Goal: Task Accomplishment & Management: Use online tool/utility

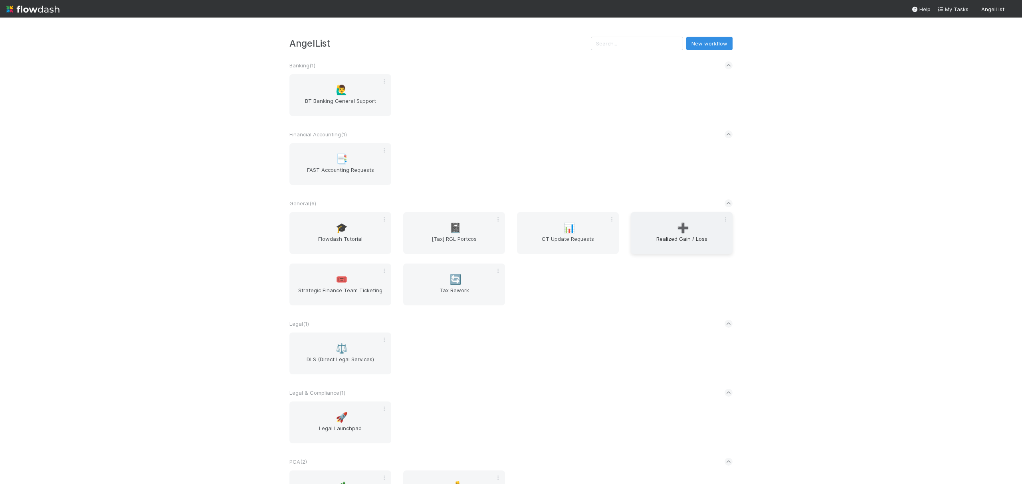
click at [691, 227] on div "➕ Realized Gain / Loss" at bounding box center [681, 233] width 102 height 42
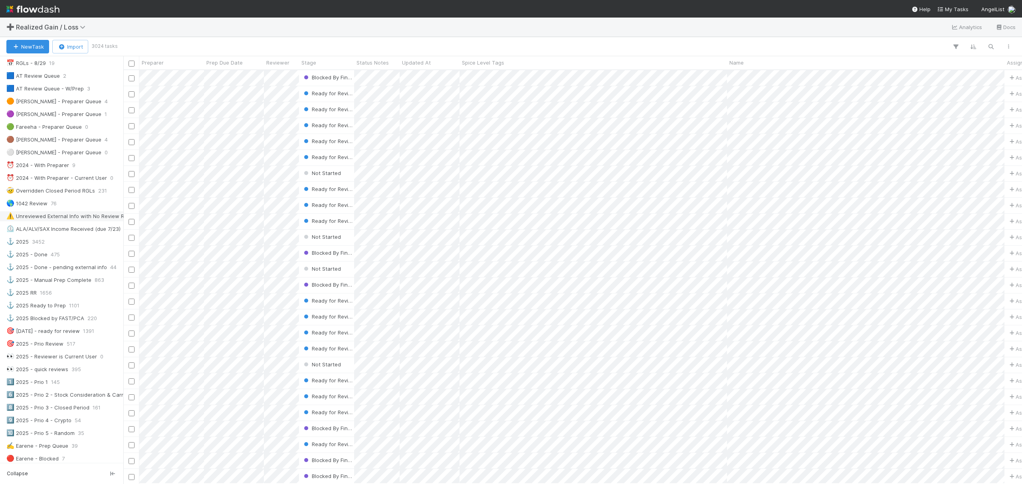
scroll to position [213, 0]
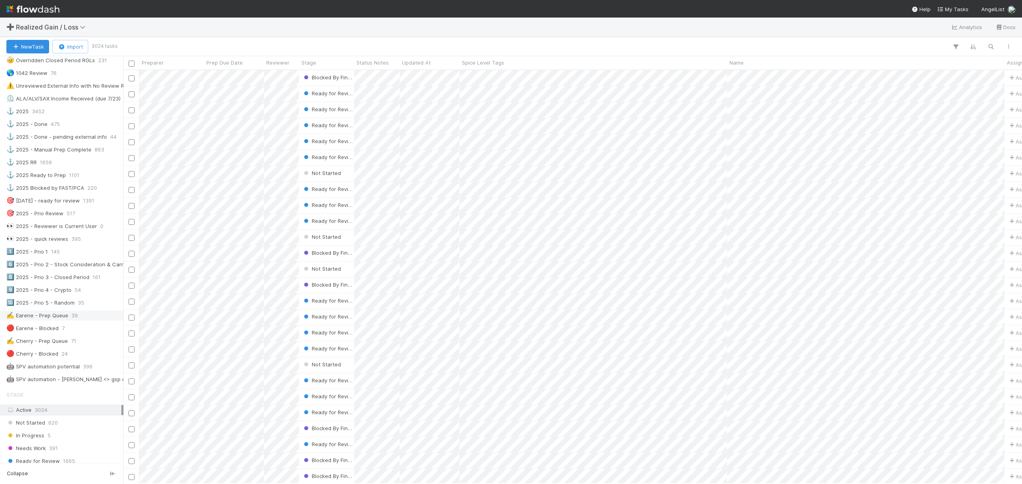
click at [52, 321] on div "✍️ Earene - Prep Queue" at bounding box center [37, 316] width 62 height 10
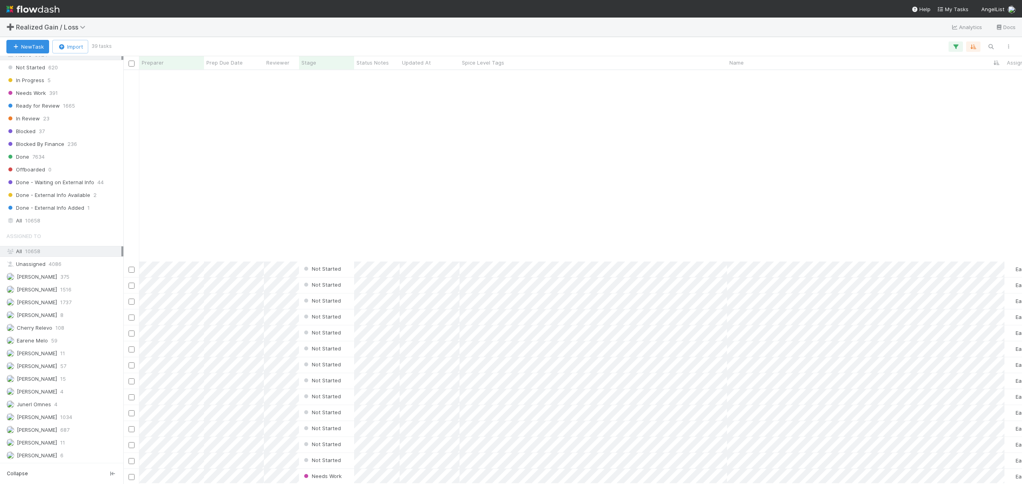
scroll to position [217, 0]
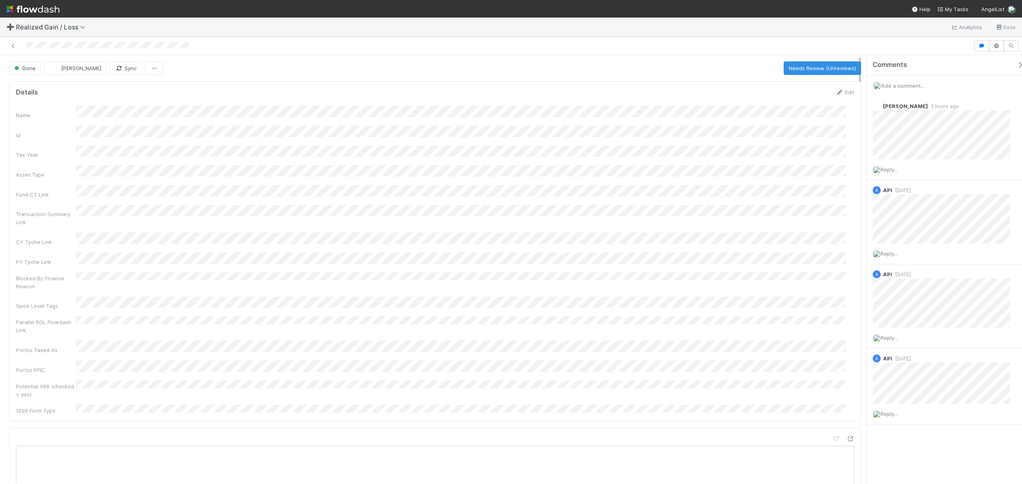
click at [543, 213] on div "Name Id Tax Year Asset Type Fund CT Link Transaction Summary Link CY Tyche Link…" at bounding box center [435, 260] width 838 height 309
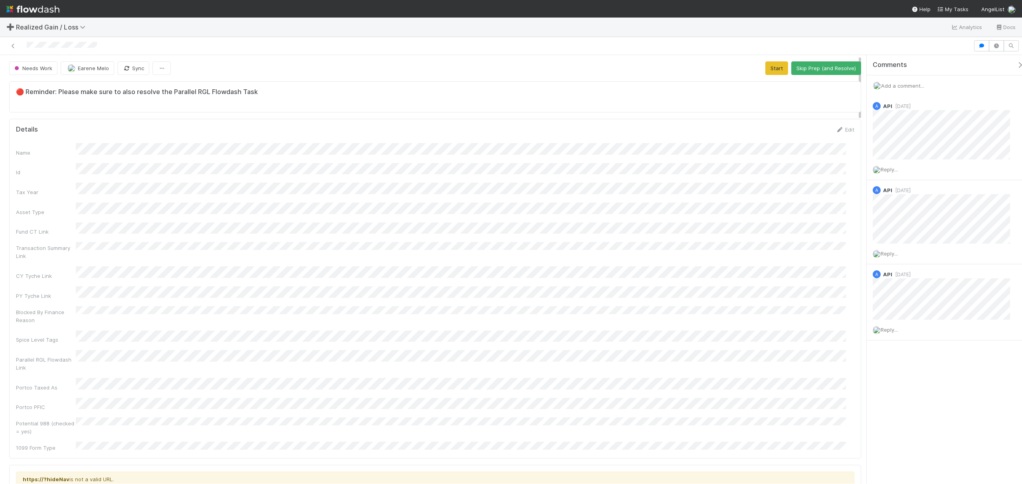
click at [900, 85] on span "Add a comment..." at bounding box center [902, 86] width 43 height 6
click at [906, 209] on button "Add Comment" at bounding box center [902, 209] width 46 height 14
click at [167, 215] on div "Name Id Tax Year Asset Type Fund CT Link Transaction Summary Link CY Tyche Link…" at bounding box center [435, 297] width 838 height 309
click at [770, 67] on button "Start" at bounding box center [776, 68] width 23 height 14
click at [798, 71] on button "Request Review (and Resolve)" at bounding box center [818, 68] width 86 height 14
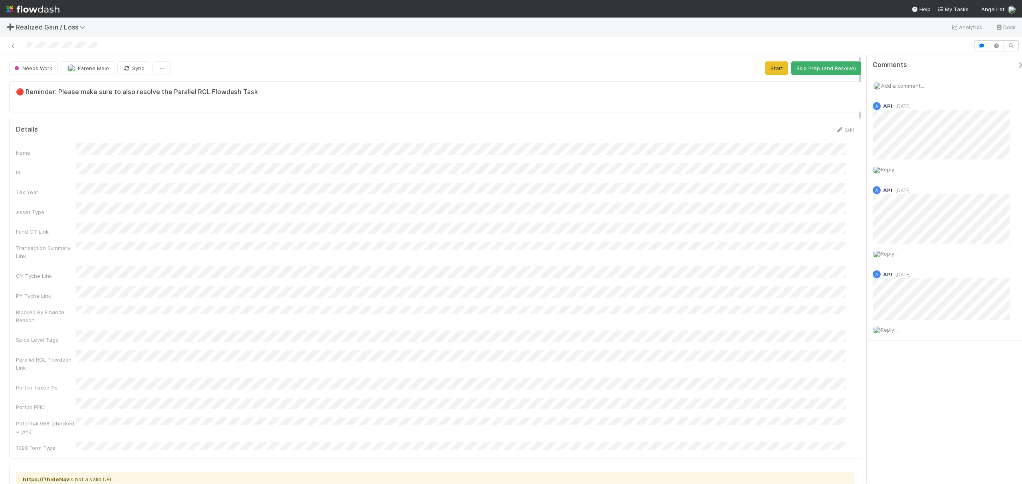
click at [766, 88] on span "Add a comment..." at bounding box center [902, 86] width 43 height 6
click at [766, 206] on button "Add Comment" at bounding box center [902, 209] width 46 height 14
click at [765, 74] on button "Start" at bounding box center [776, 68] width 23 height 14
click at [766, 65] on button "Request Review (and Resolve)" at bounding box center [818, 68] width 86 height 14
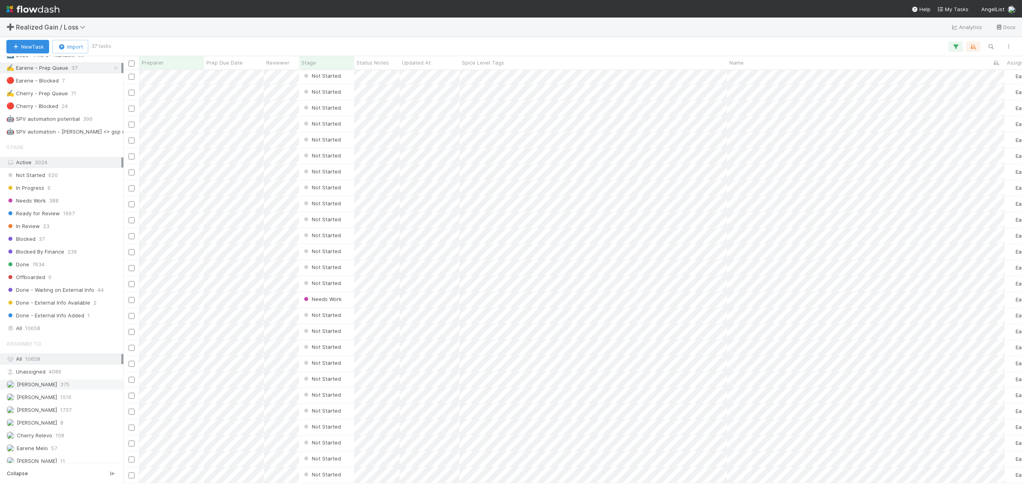
scroll to position [428, 0]
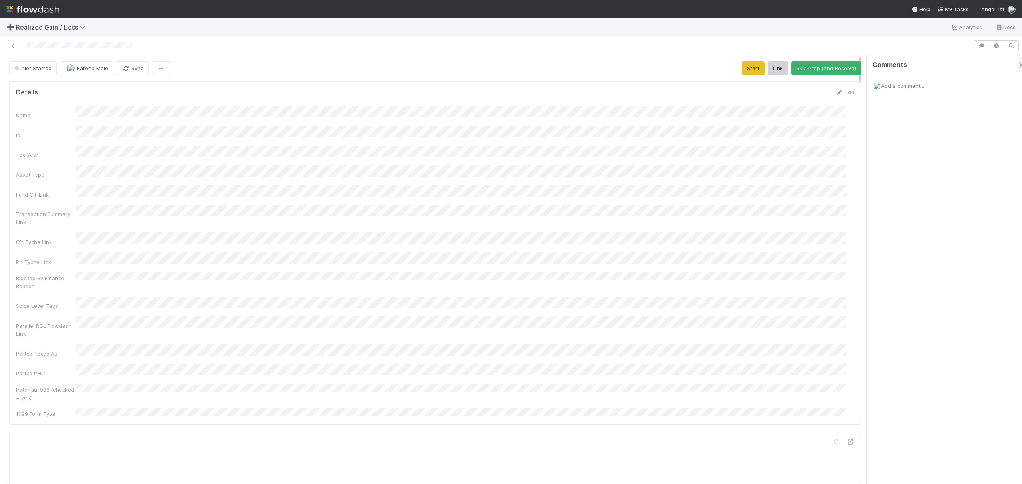
scroll to position [8, 8]
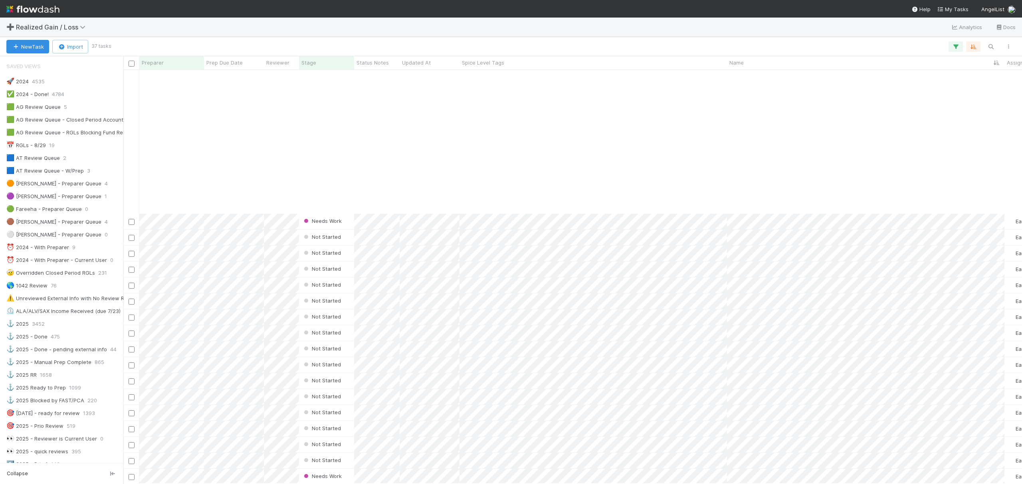
scroll to position [374, 0]
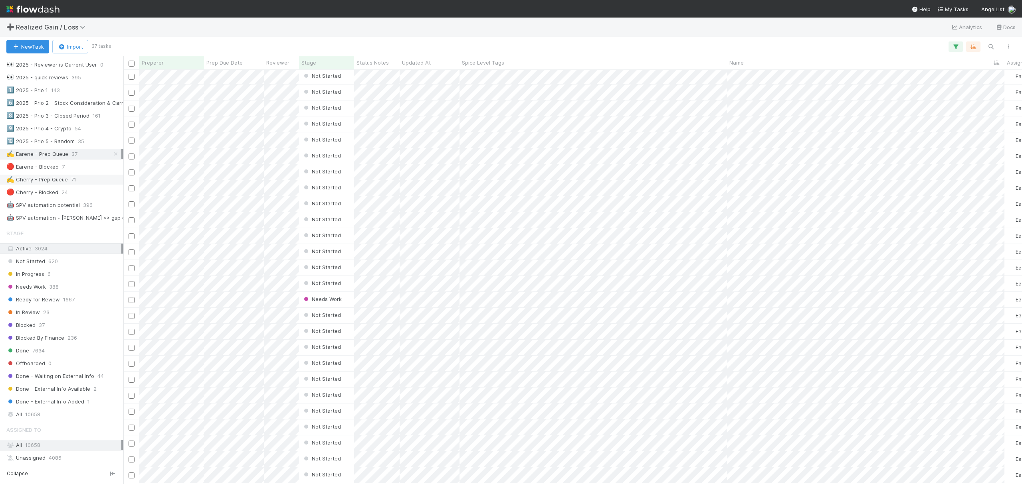
click at [55, 185] on div "✍️ Cherry - Prep Queue" at bounding box center [36, 180] width 61 height 10
click at [56, 159] on div "✍️ Earene - Prep Queue" at bounding box center [37, 154] width 62 height 10
click at [680, 32] on div "➕ Realized Gain / Loss Analytics Docs" at bounding box center [511, 27] width 1022 height 19
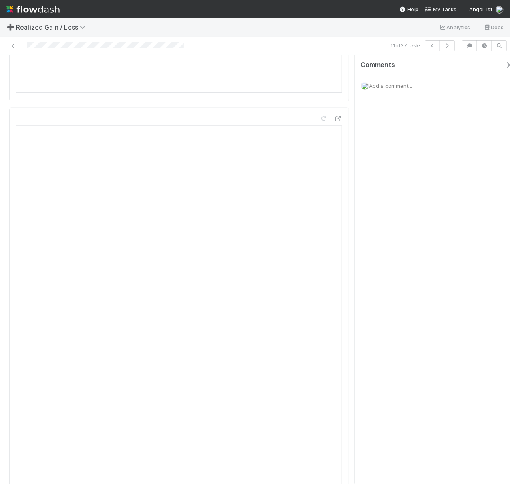
scroll to position [8, 8]
click at [506, 63] on button "button" at bounding box center [509, 64] width 16 height 7
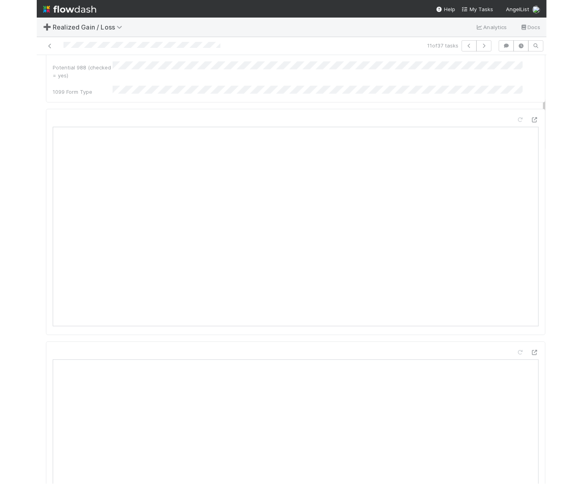
scroll to position [160, 0]
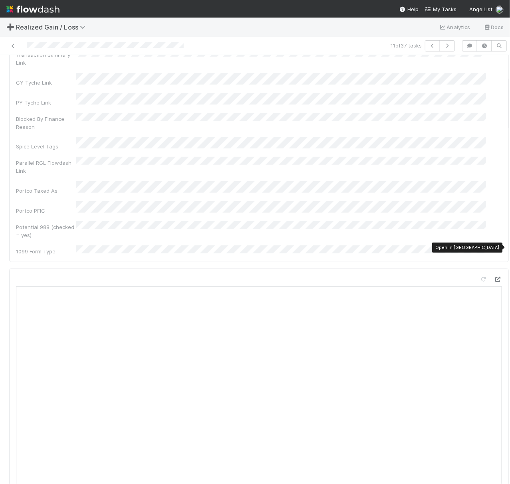
click at [494, 277] on icon at bounding box center [498, 279] width 8 height 5
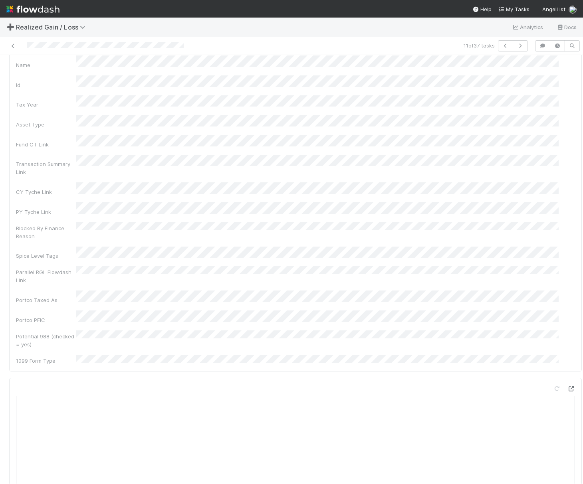
scroll to position [0, 0]
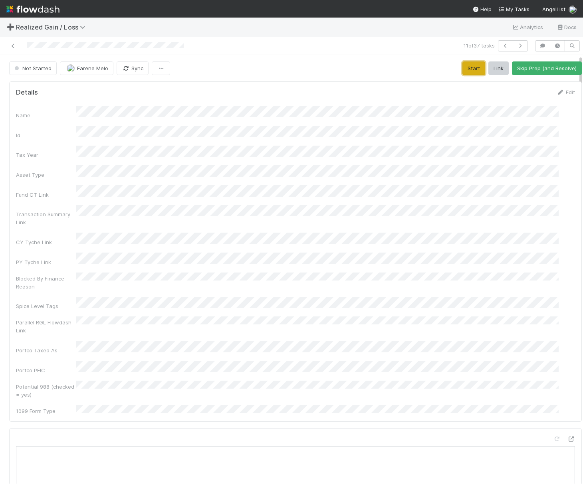
click at [462, 69] on button "Start" at bounding box center [473, 68] width 23 height 14
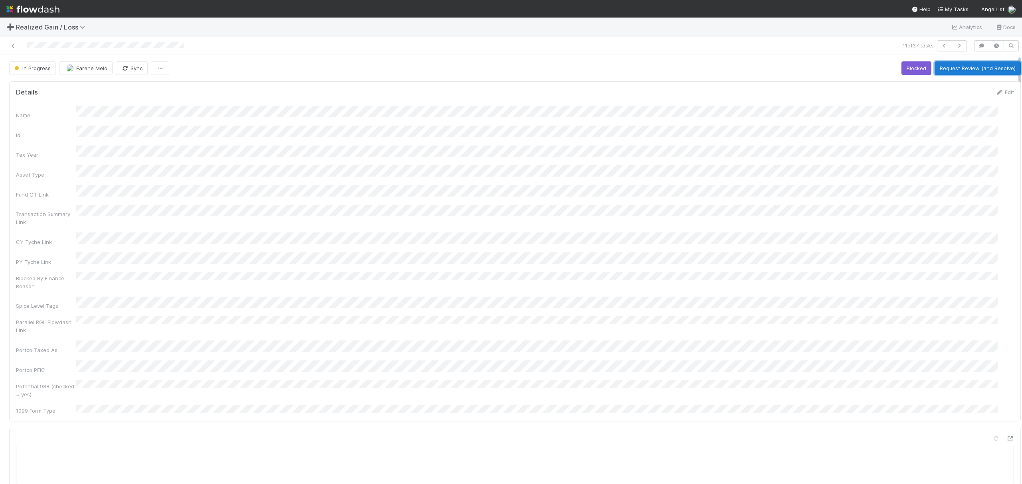
click at [950, 74] on button "Request Review (and Resolve)" at bounding box center [977, 68] width 86 height 14
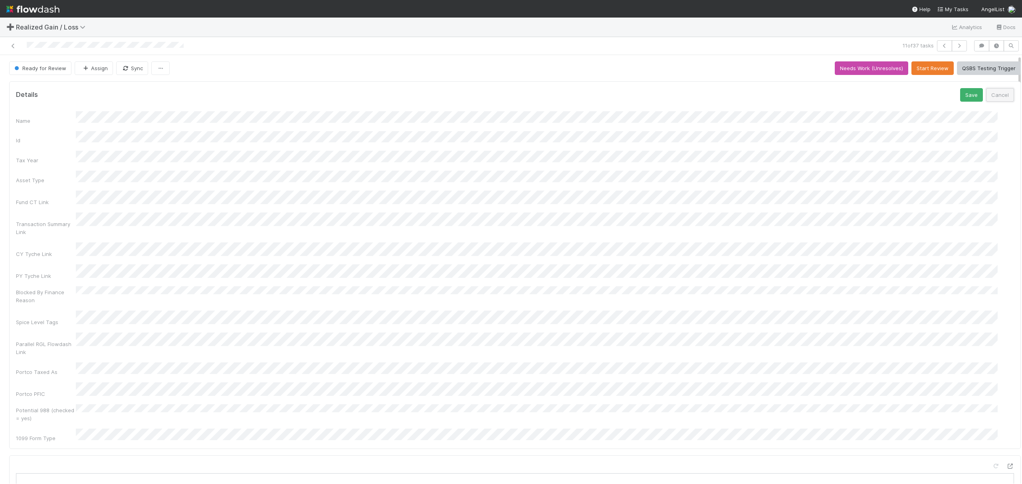
click at [986, 99] on button "Cancel" at bounding box center [1000, 95] width 28 height 14
click at [13, 45] on icon at bounding box center [13, 45] width 8 height 5
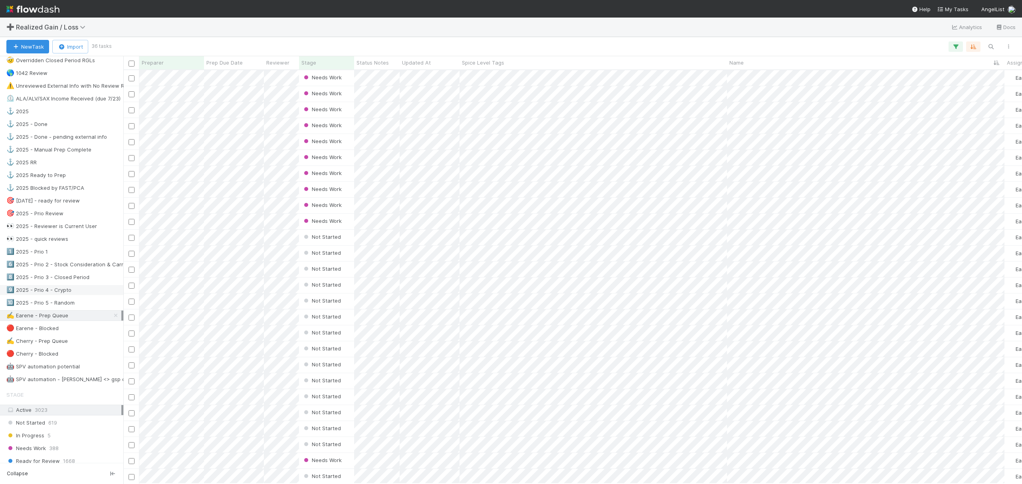
scroll to position [479, 0]
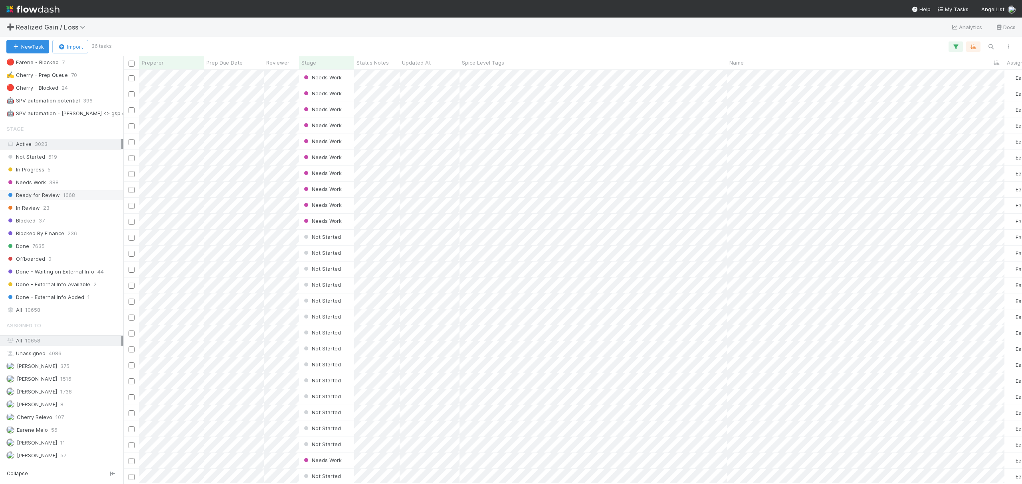
click at [38, 200] on span "Ready for Review" at bounding box center [32, 195] width 53 height 10
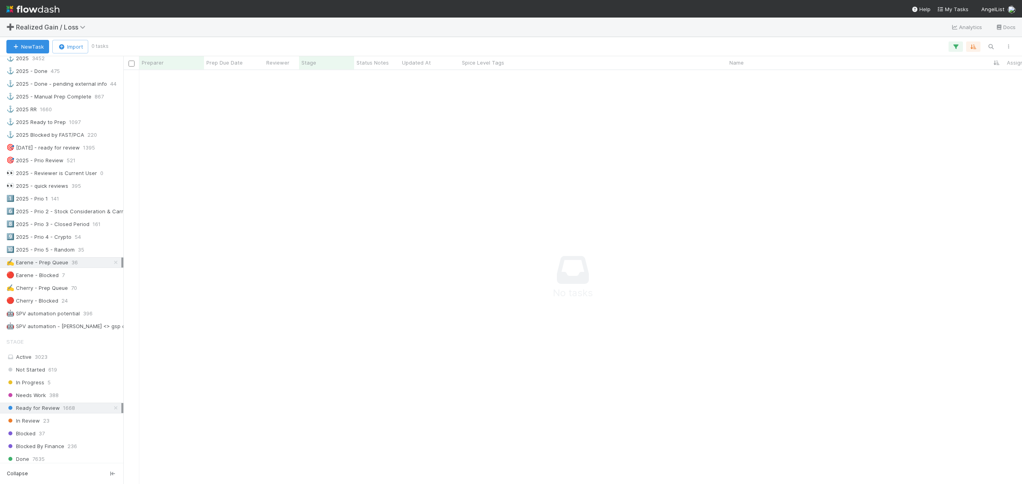
scroll to position [398, 883]
click at [112, 265] on icon at bounding box center [116, 262] width 8 height 5
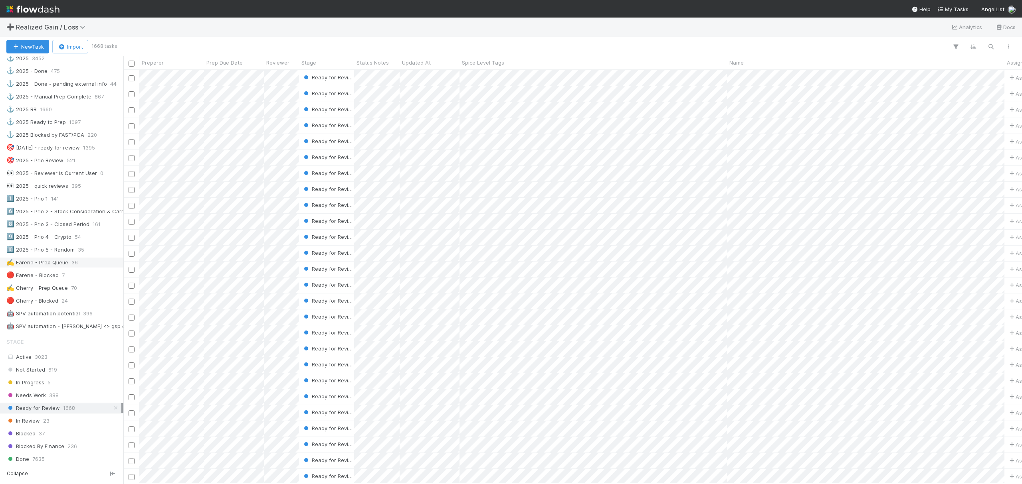
scroll to position [406, 891]
click at [987, 47] on icon "button" at bounding box center [990, 46] width 8 height 7
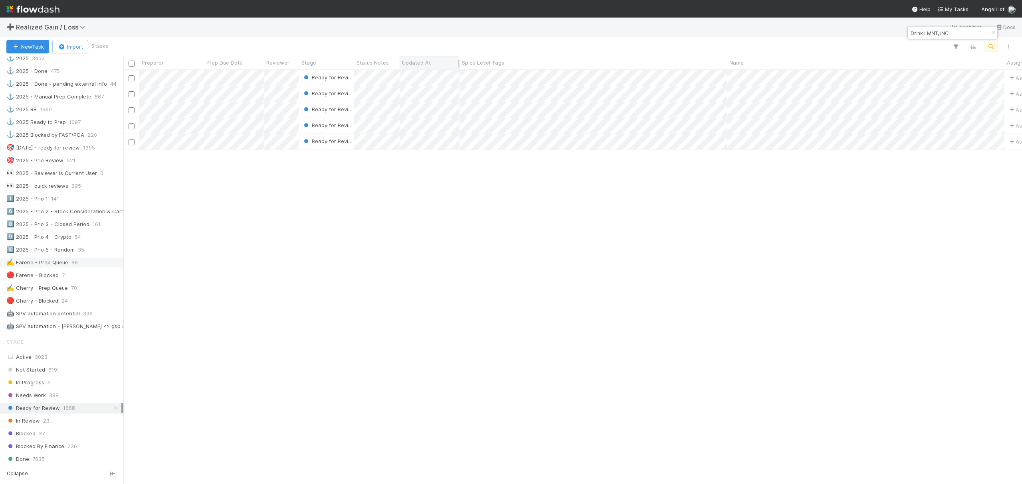
type input "Drink LMNT, INC."
click at [412, 66] on span "Updated At" at bounding box center [416, 63] width 29 height 8
click at [433, 75] on div "Sort Oldest → Newest" at bounding box center [448, 78] width 91 height 12
click at [333, 209] on div at bounding box center [511, 242] width 1022 height 484
click at [293, 227] on div "Ready for Review Assign 0 1 0 1 1 0 Ready for Review Assign 0 1 0 1 0 0 Ready f…" at bounding box center [572, 276] width 898 height 413
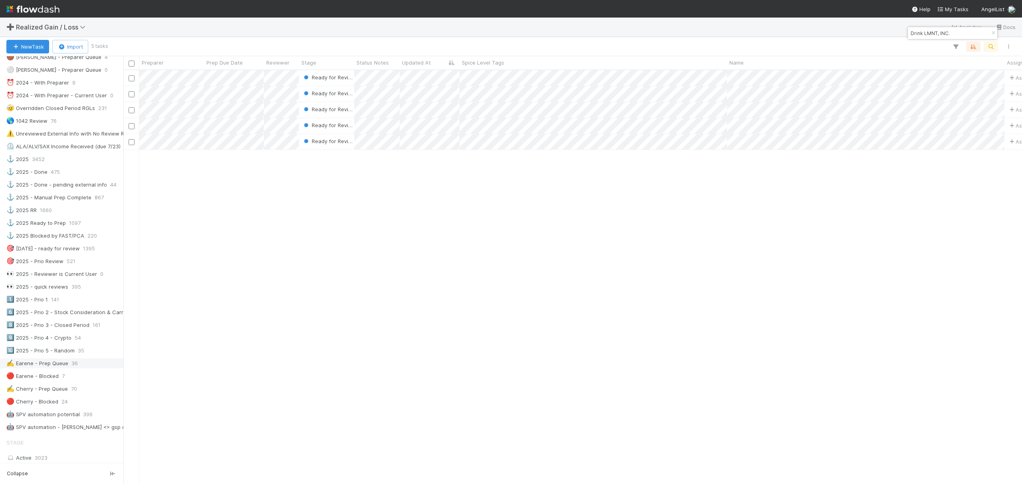
scroll to position [213, 0]
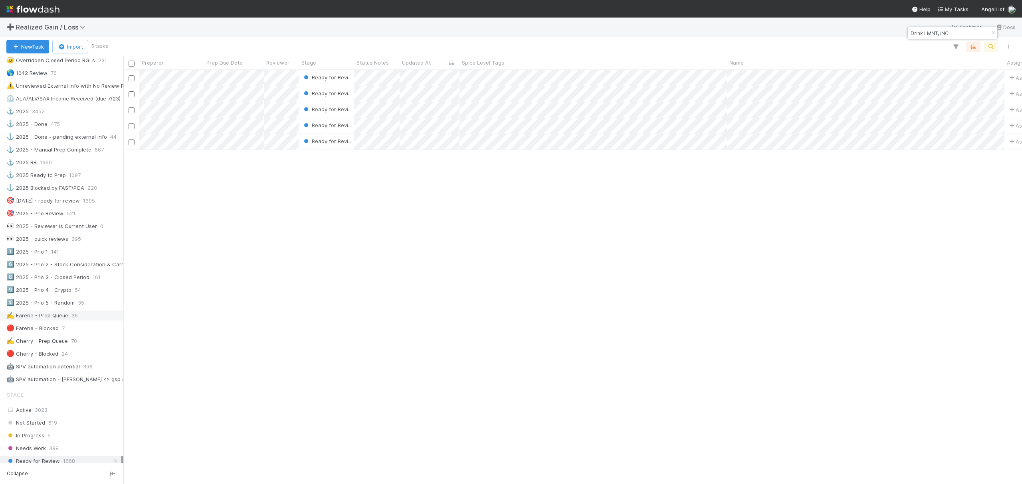
click at [60, 321] on div "✍️ Earene - Prep Queue" at bounding box center [37, 316] width 62 height 10
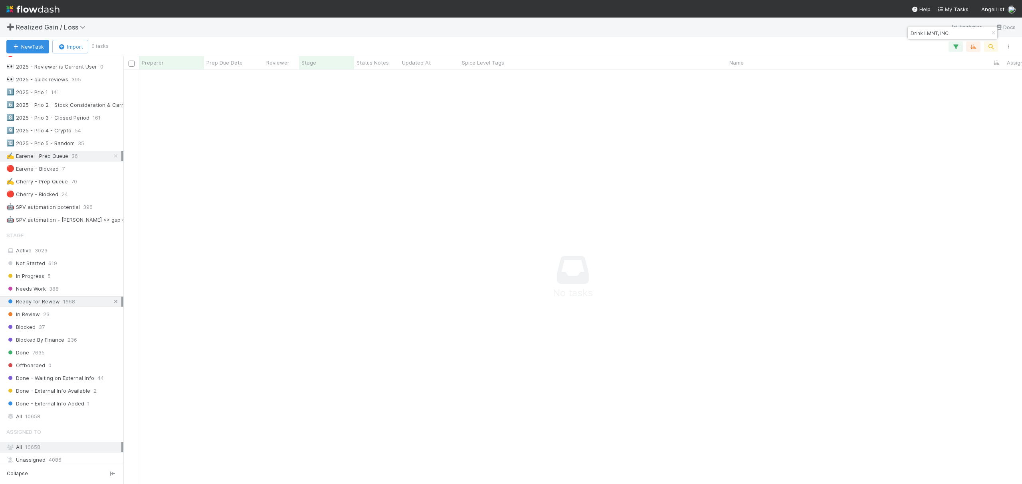
scroll to position [398, 883]
click at [112, 304] on icon at bounding box center [116, 301] width 8 height 5
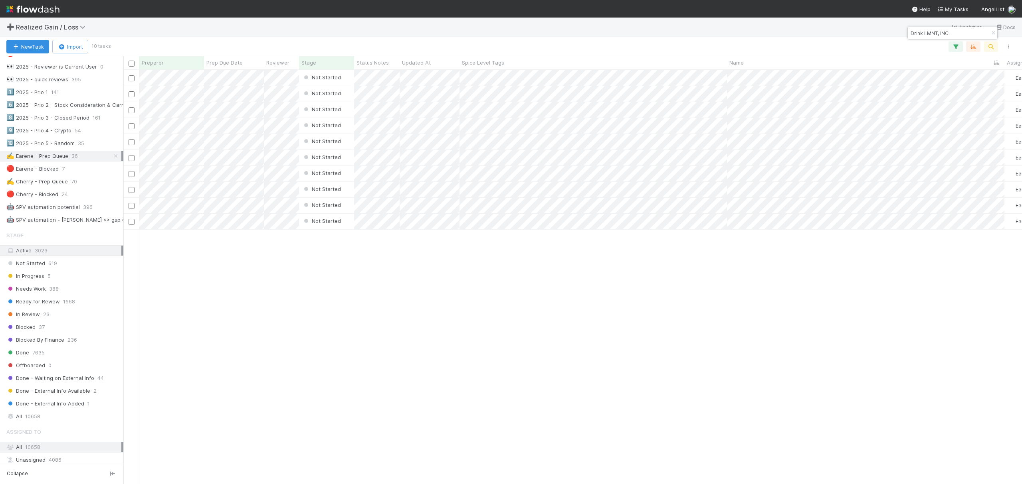
scroll to position [406, 891]
click at [313, 302] on div "Not Started Earene Melo 0 1 0 1 0 0 Not Started Earene Melo 0 1 0 1 0 0 Not Sta…" at bounding box center [572, 276] width 898 height 413
click at [573, 287] on div "Not Started Earene Melo 0 1 0 1 0 0 Not Started Earene Melo 0 1 0 1 0 0 Not Sta…" at bounding box center [572, 276] width 898 height 413
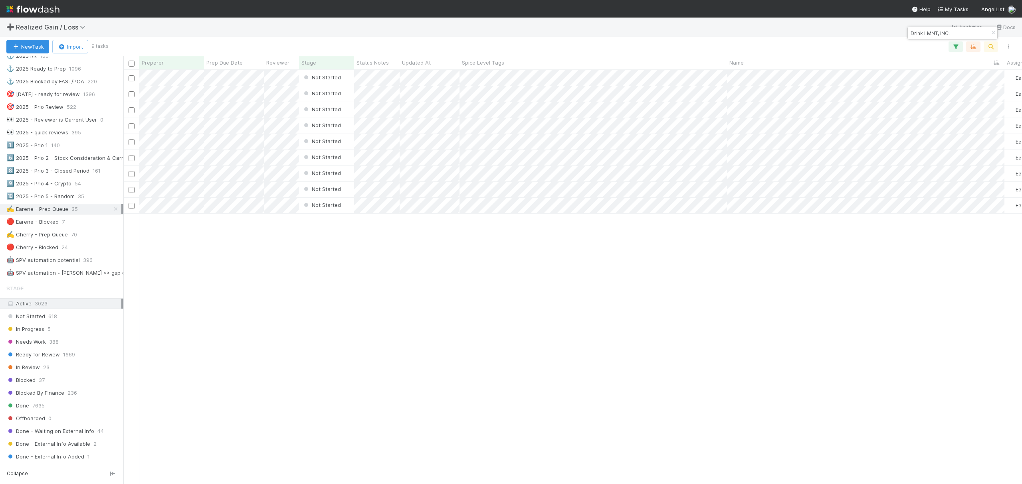
click at [395, 334] on div "Not Started Earene Melo 0 1 0 1 0 0 Not Started Earene Melo 0 1 0 1 0 0 Not Sta…" at bounding box center [572, 276] width 898 height 413
click at [990, 31] on icon "button" at bounding box center [993, 33] width 8 height 5
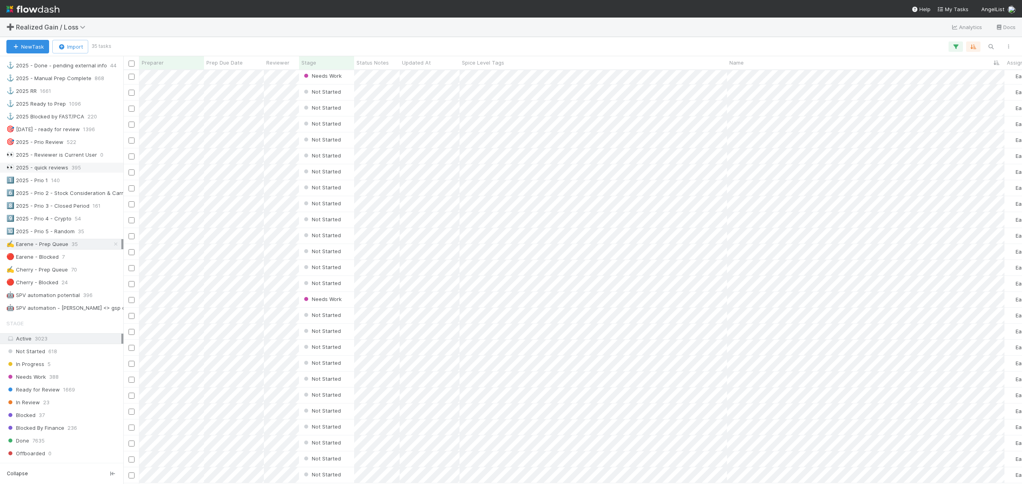
scroll to position [266, 0]
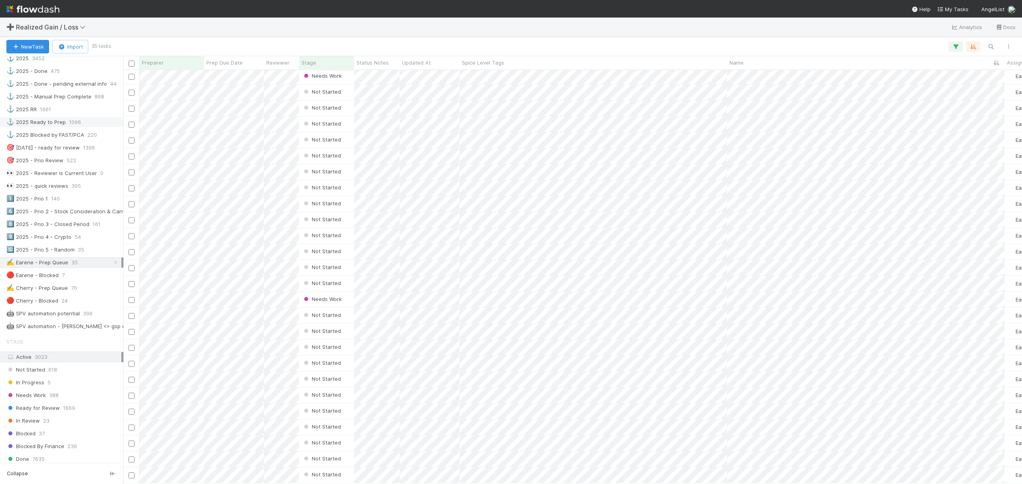
click at [67, 127] on div "⚓ 2025 Ready to Prep 1096" at bounding box center [63, 122] width 115 height 10
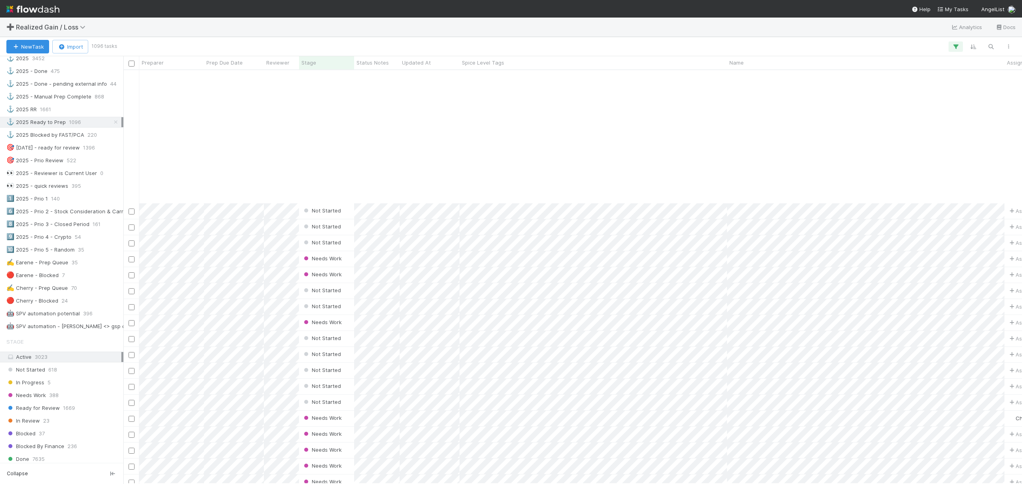
scroll to position [2660, 0]
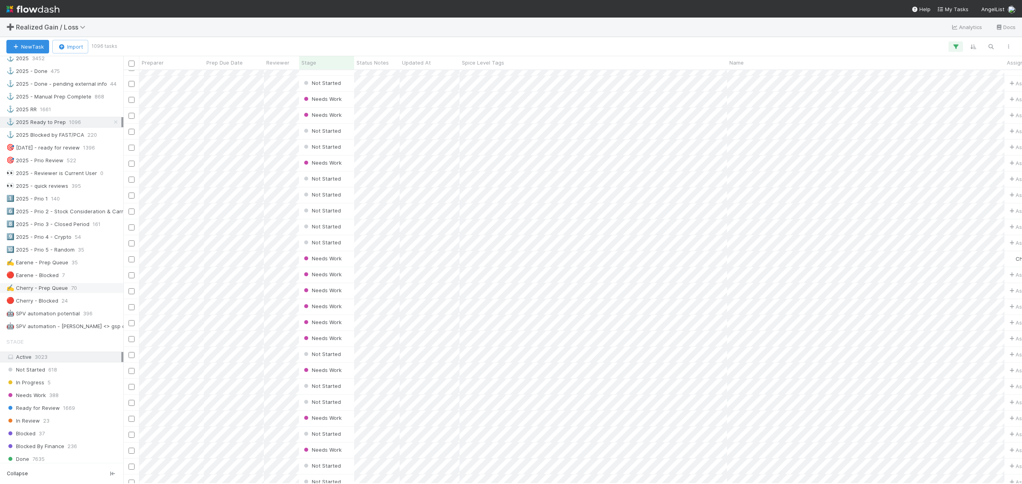
click at [53, 293] on div "✍️ Cherry - Prep Queue" at bounding box center [36, 288] width 61 height 10
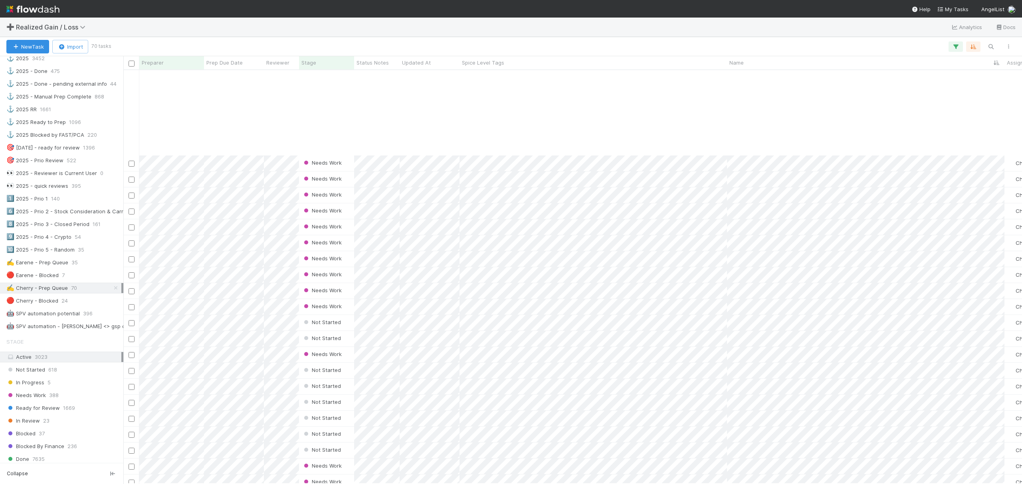
scroll to position [372, 0]
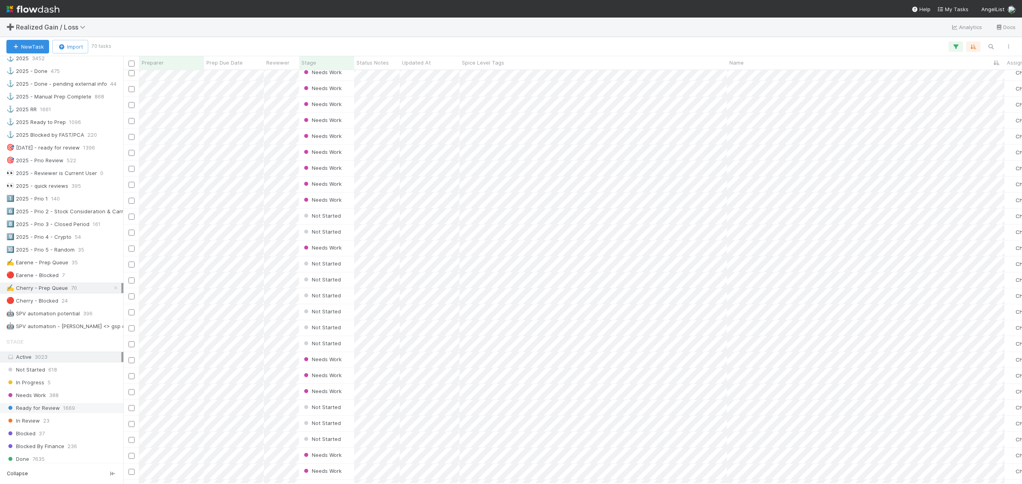
click at [54, 413] on span "Ready for Review" at bounding box center [32, 408] width 53 height 10
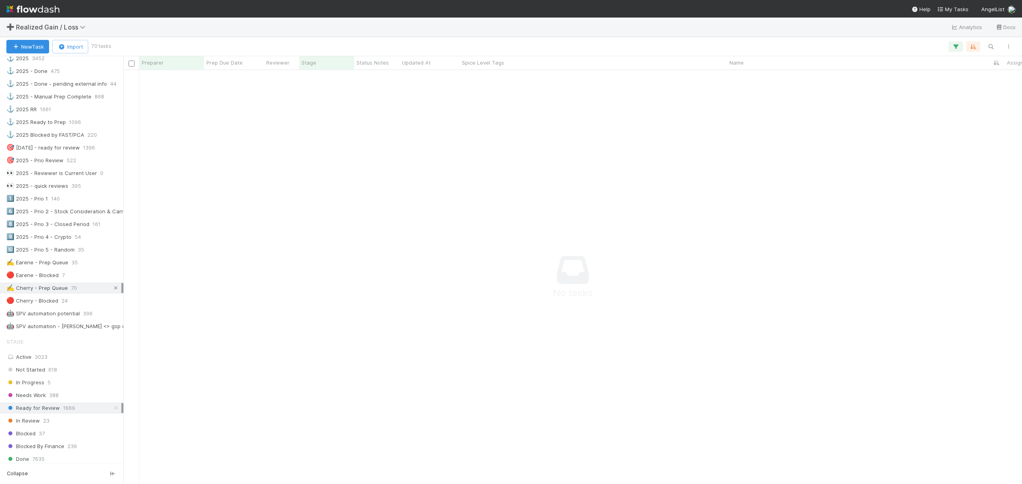
scroll to position [398, 883]
click at [112, 291] on icon at bounding box center [116, 288] width 8 height 5
click at [995, 45] on button "button" at bounding box center [990, 46] width 14 height 10
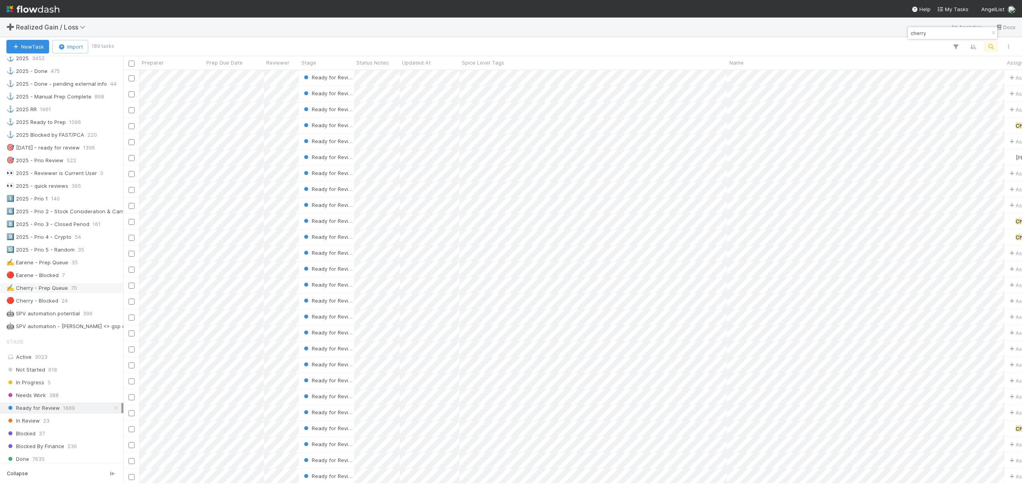
scroll to position [406, 891]
type input "cherry"
click at [426, 65] on span "Updated At" at bounding box center [416, 63] width 29 height 8
click at [456, 89] on div "Sort Newest → Oldest" at bounding box center [448, 90] width 91 height 12
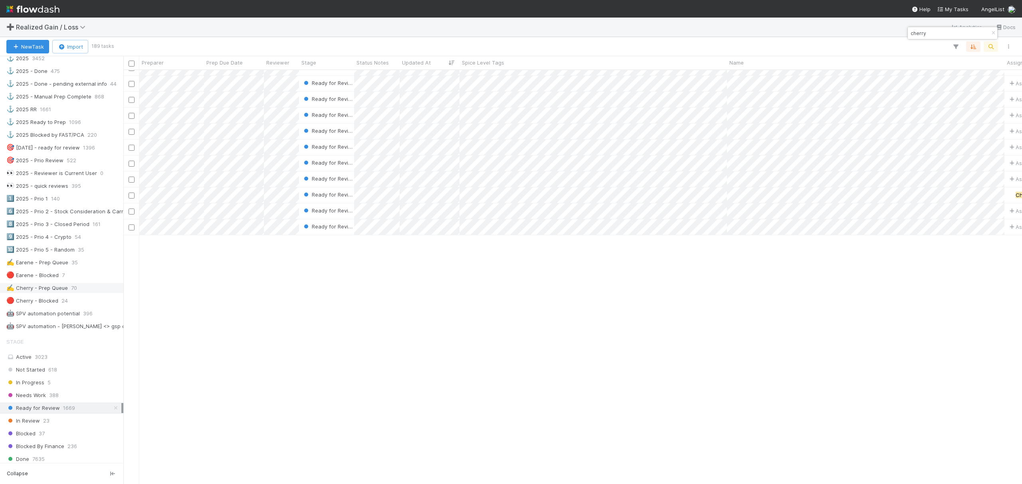
scroll to position [0, 0]
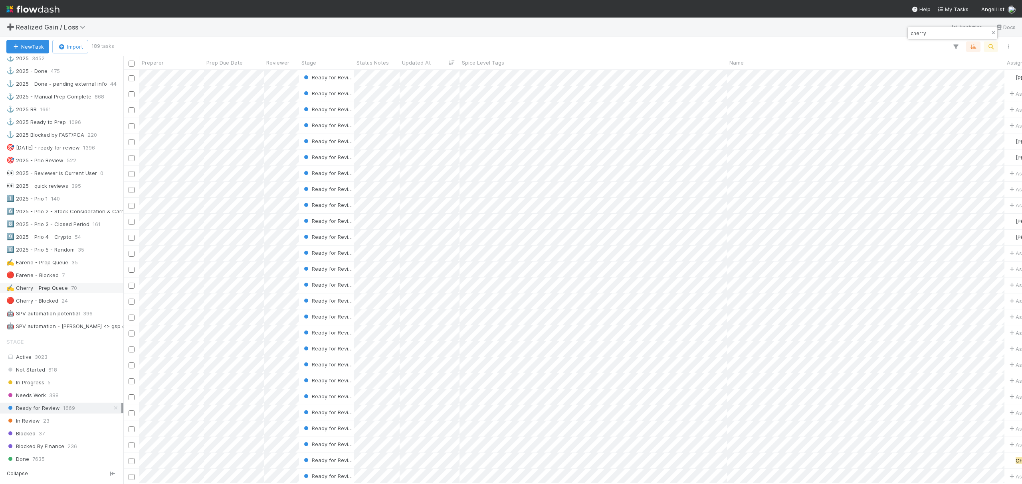
click at [990, 34] on icon "button" at bounding box center [993, 33] width 8 height 5
click at [75, 268] on span "35" at bounding box center [74, 263] width 6 height 10
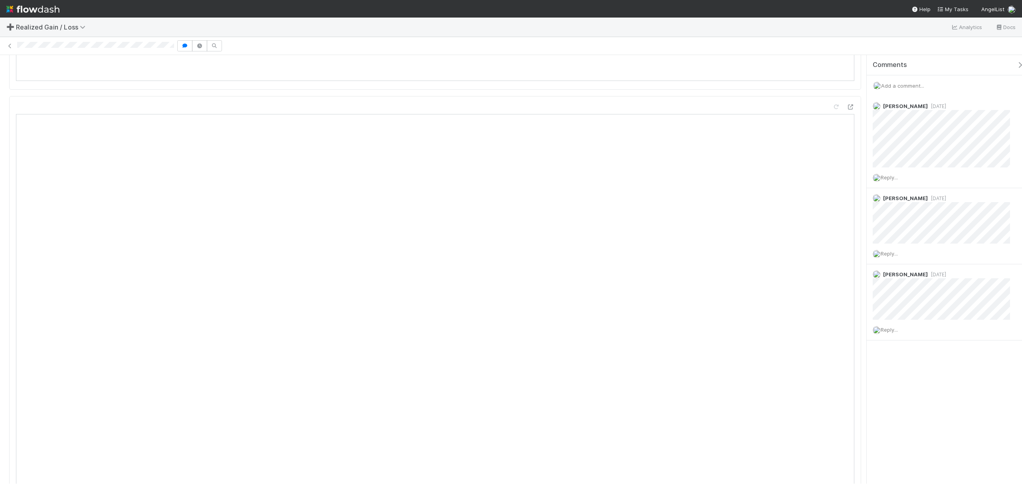
scroll to position [154, 821]
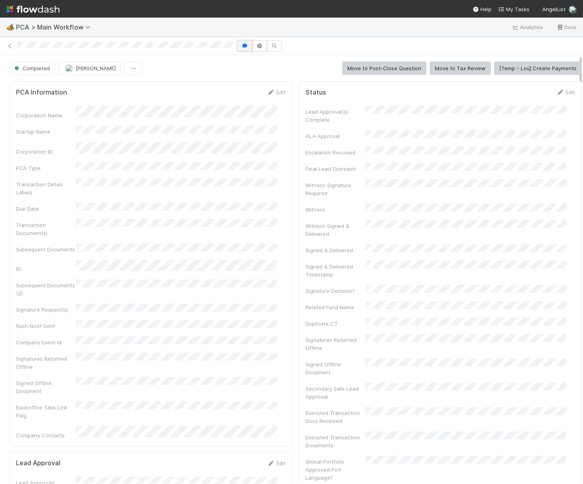
click at [247, 45] on icon "button" at bounding box center [245, 45] width 8 height 5
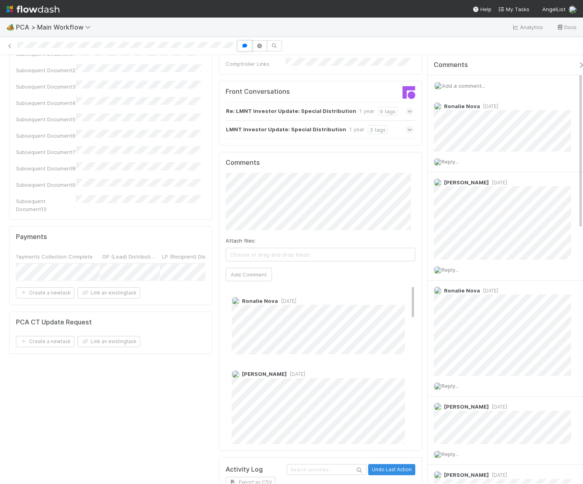
scroll to position [0, 2066]
click at [31, 233] on h5 "Payments" at bounding box center [31, 237] width 31 height 8
click at [32, 226] on div "Payments Assigned To Stage Company PCA Source Transaction Summary URL Follow Up…" at bounding box center [110, 265] width 203 height 79
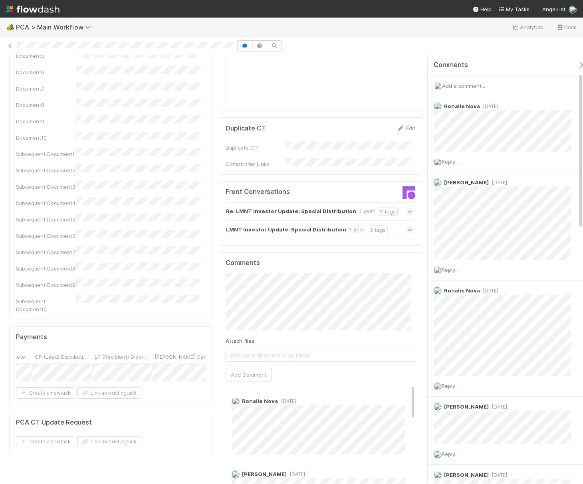
scroll to position [1011, 0]
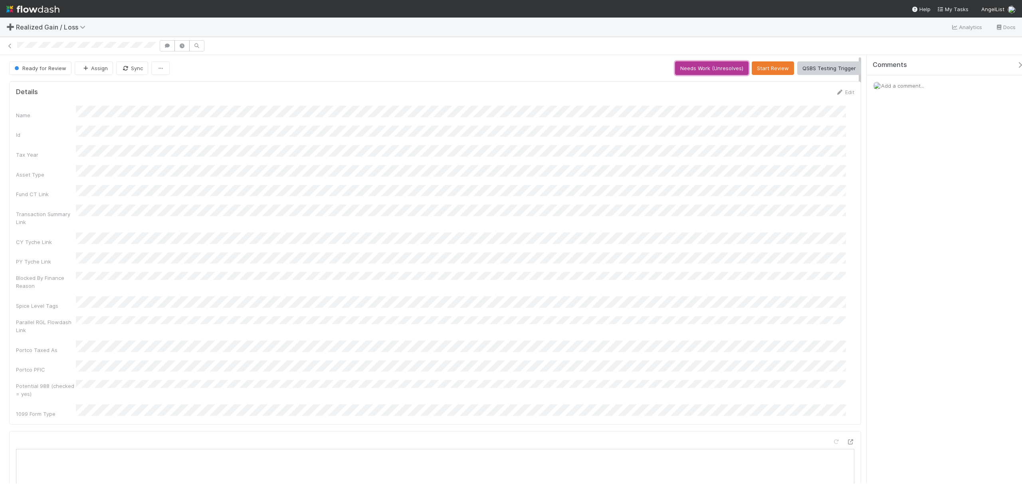
click at [675, 65] on button "Needs Work (Unresolves)" at bounding box center [711, 68] width 73 height 14
click at [771, 69] on button "Start" at bounding box center [776, 68] width 23 height 14
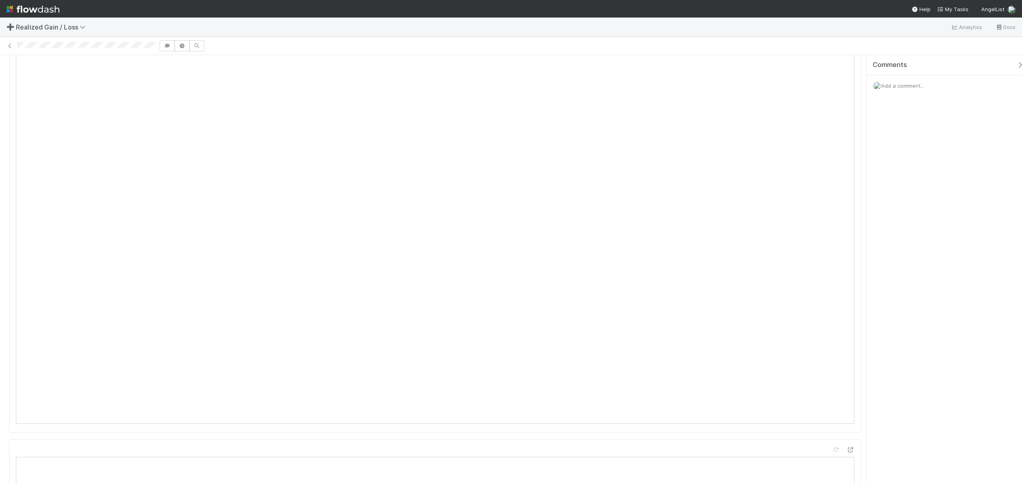
scroll to position [745, 0]
click at [122, 39] on div at bounding box center [511, 46] width 1022 height 18
click at [810, 68] on button "Request Review (and Resolve)" at bounding box center [818, 68] width 86 height 14
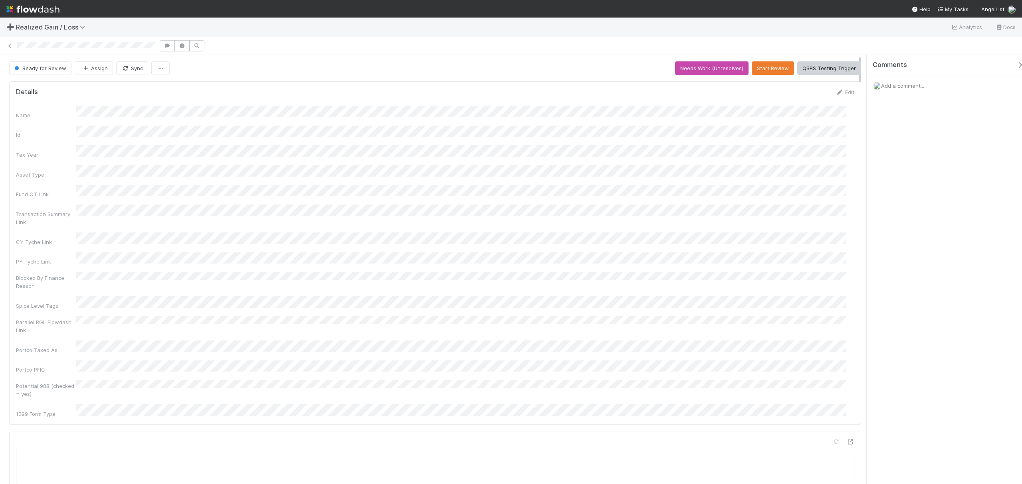
click at [923, 87] on span "Add a comment..." at bounding box center [902, 86] width 43 height 6
click at [615, 272] on div "Blocked By Finance Reason" at bounding box center [435, 281] width 838 height 18
click at [928, 235] on div "Comments Add a comment... Attach files: Choose or drag and drop file(s) Add Com…" at bounding box center [947, 161] width 163 height 213
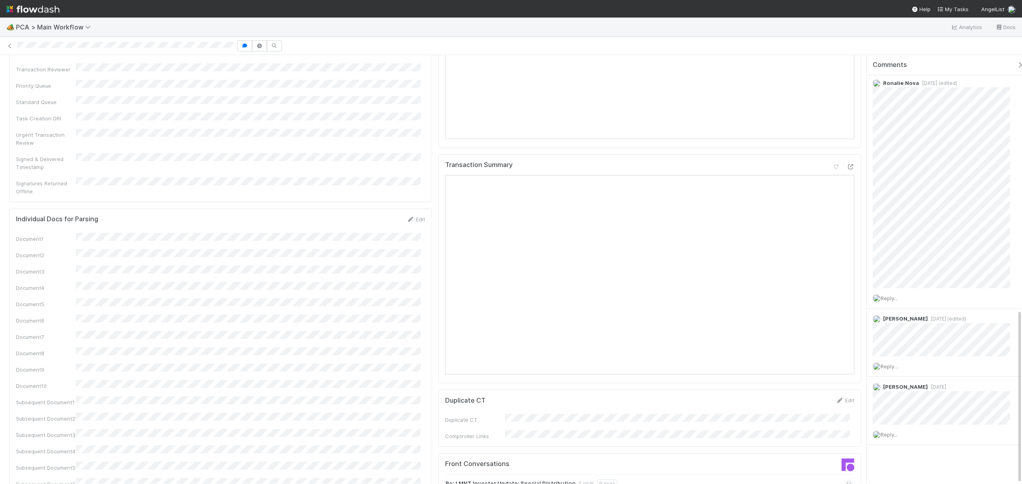
scroll to position [1011, 0]
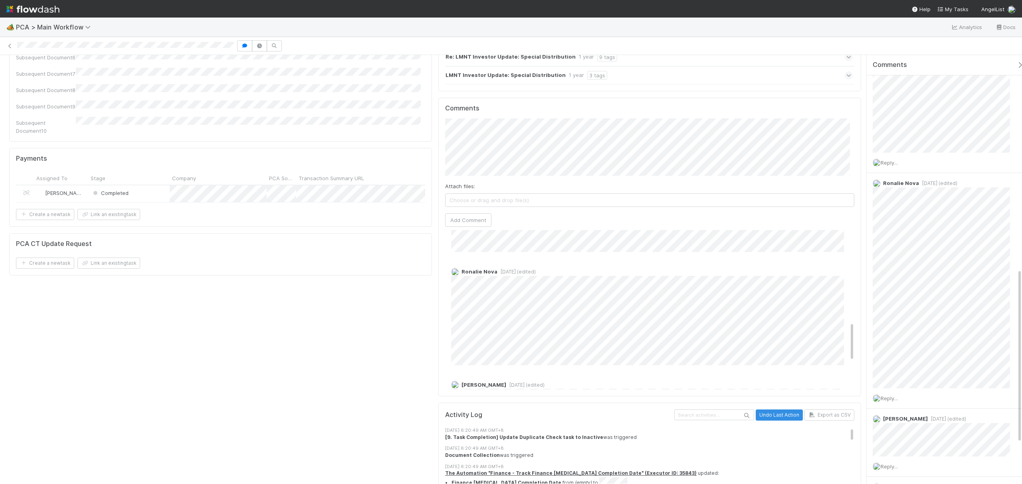
scroll to position [259, 0]
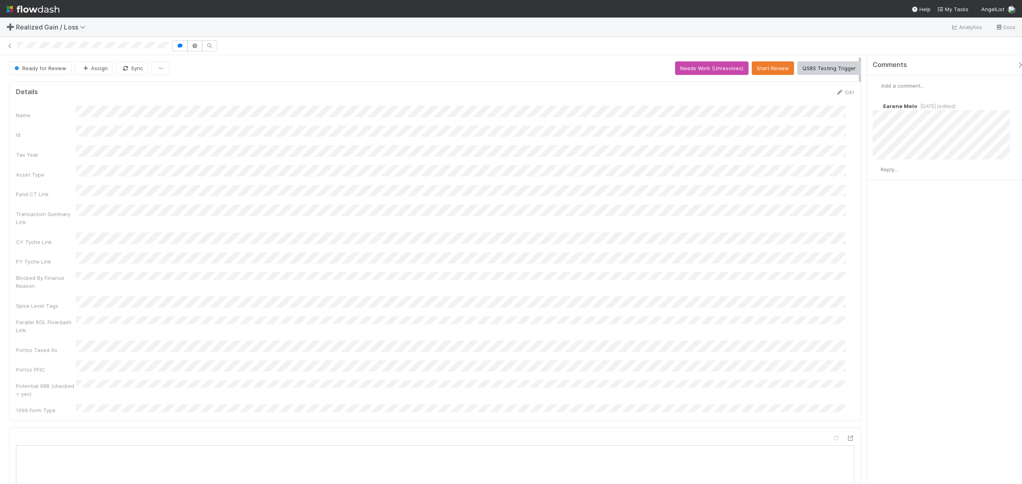
scroll to position [154, 821]
drag, startPoint x: 605, startPoint y: 217, endPoint x: 656, endPoint y: 89, distance: 138.3
click at [606, 214] on div "Name Id Tax Year Asset Type Fund CT Link Transaction Summary Link CY Tyche Link…" at bounding box center [435, 260] width 838 height 309
click at [718, 72] on button "Needs Work (Unresolves)" at bounding box center [711, 68] width 73 height 14
click at [699, 136] on div "Name Id Tax Year Asset Type Fund CT Link Transaction Summary Link CY Tyche Link…" at bounding box center [435, 260] width 838 height 309
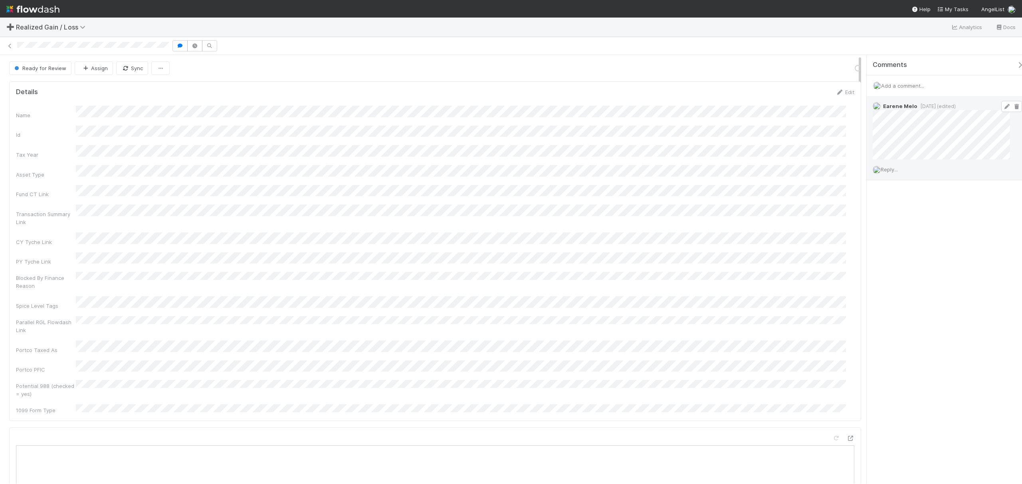
drag, startPoint x: 1008, startPoint y: 104, endPoint x: 1005, endPoint y: 112, distance: 8.2
click at [1009, 104] on span at bounding box center [1011, 106] width 21 height 11
click at [1012, 105] on icon at bounding box center [1016, 106] width 8 height 5
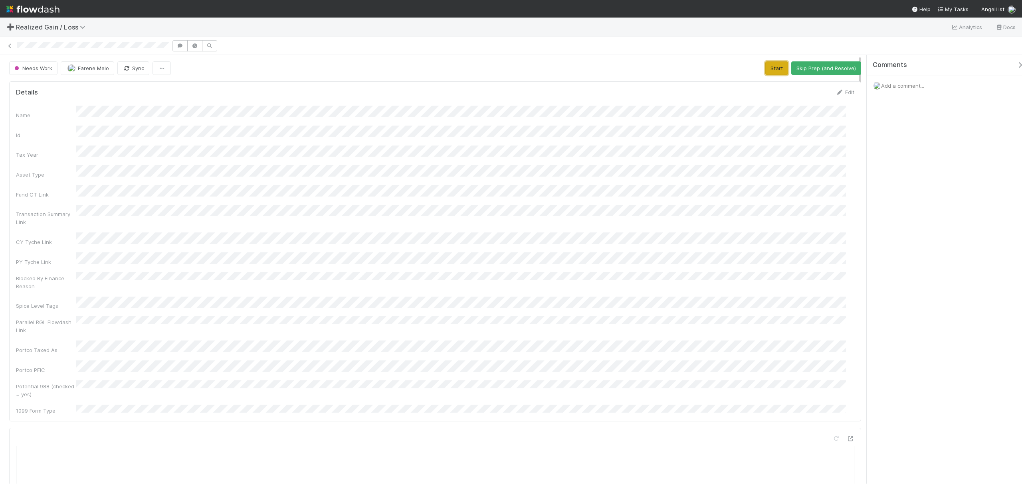
click at [766, 67] on button "Start" at bounding box center [776, 68] width 23 height 14
click at [907, 80] on div "Add a comment..." at bounding box center [947, 85] width 163 height 21
click at [907, 85] on span "Add a comment..." at bounding box center [902, 86] width 43 height 6
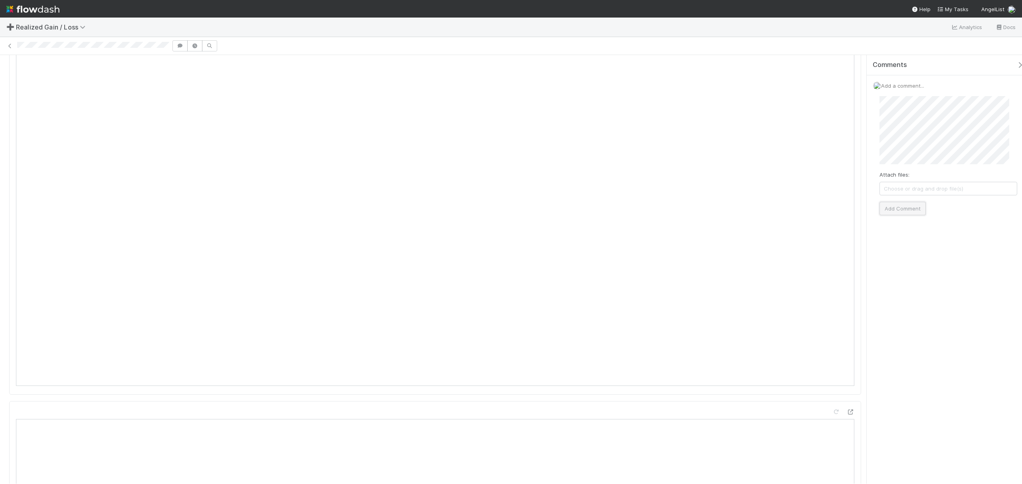
click at [904, 205] on button "Add Comment" at bounding box center [902, 209] width 46 height 14
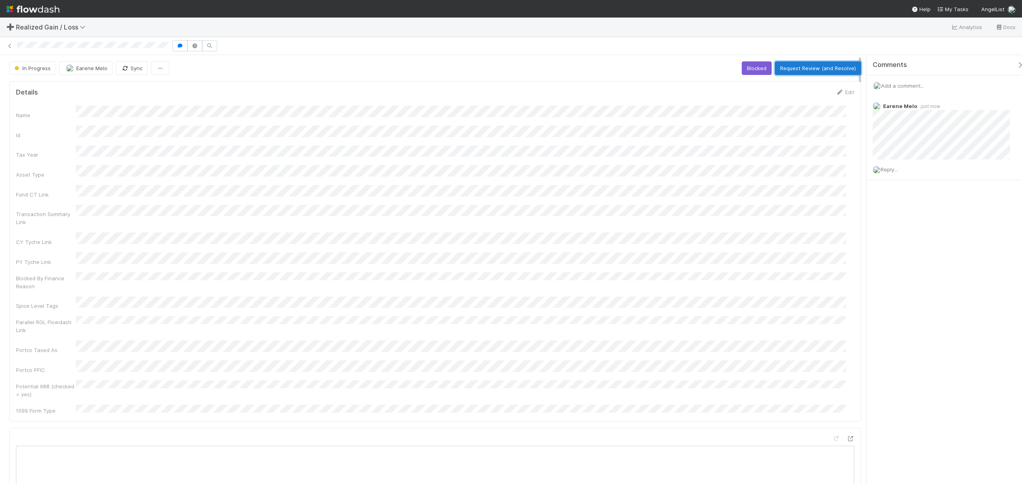
click at [791, 71] on button "Request Review (and Resolve)" at bounding box center [818, 68] width 86 height 14
click at [699, 66] on button "Needs Work (Unresolves)" at bounding box center [711, 68] width 73 height 14
drag, startPoint x: 1006, startPoint y: 105, endPoint x: 607, endPoint y: 43, distance: 403.8
click at [1012, 105] on icon at bounding box center [1016, 106] width 8 height 5
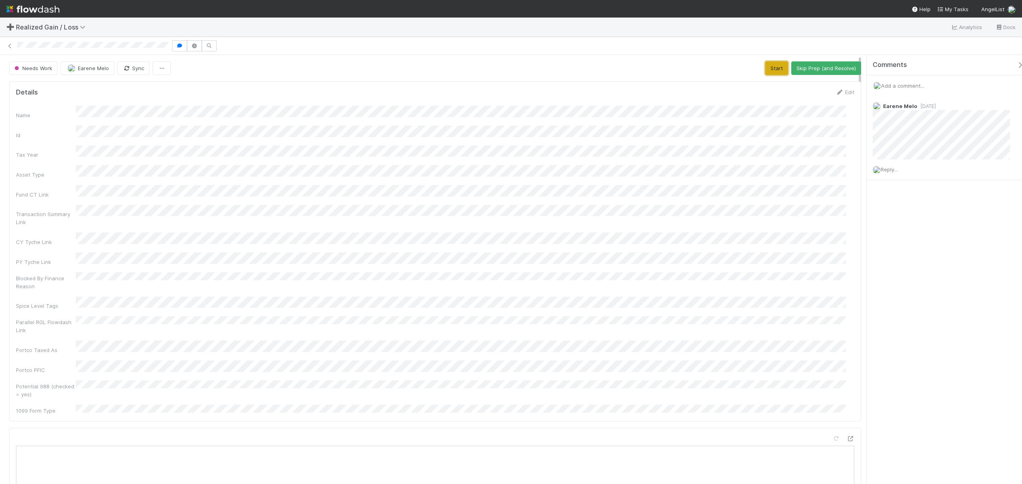
click at [777, 72] on button "Start" at bounding box center [776, 68] width 23 height 14
click at [794, 69] on button "Request Review (and Resolve)" at bounding box center [818, 68] width 86 height 14
click at [746, 73] on button "Start" at bounding box center [752, 68] width 23 height 14
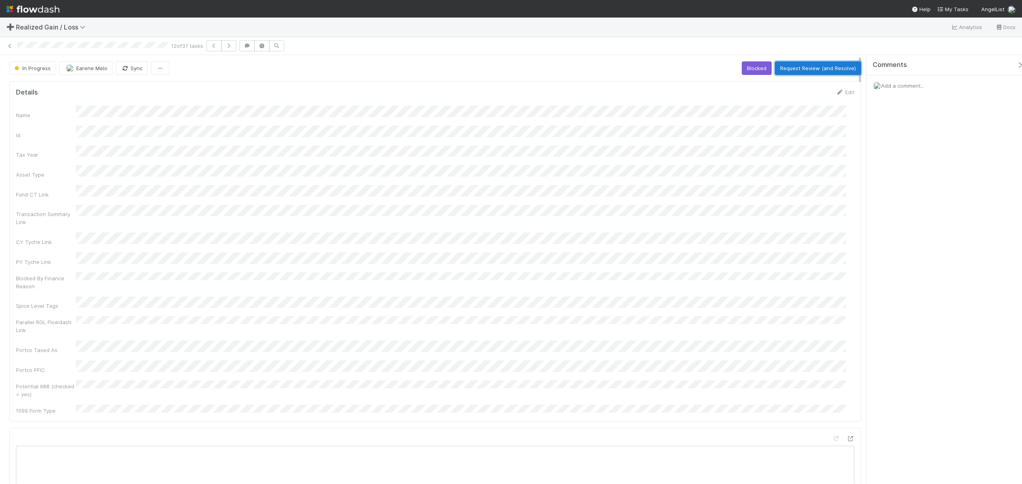
click at [802, 73] on button "Request Review (and Resolve)" at bounding box center [818, 68] width 86 height 14
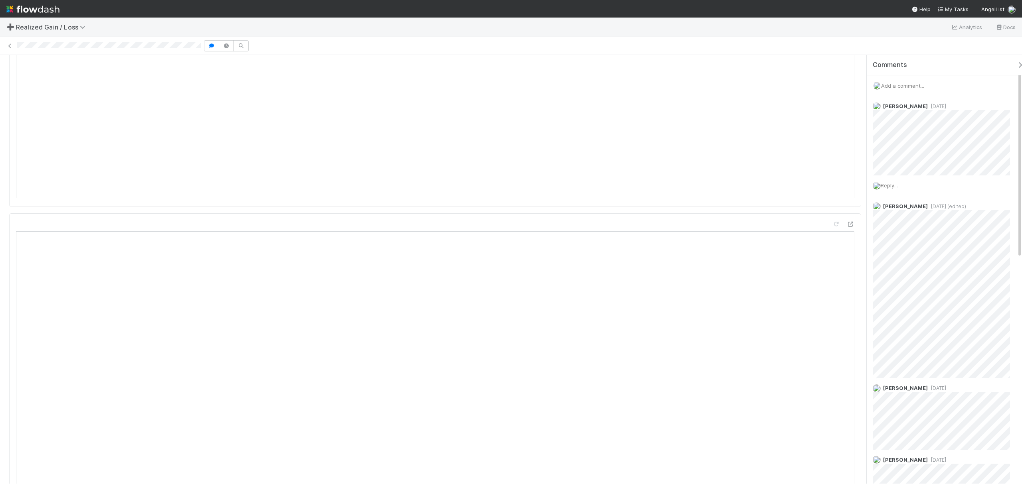
scroll to position [479, 0]
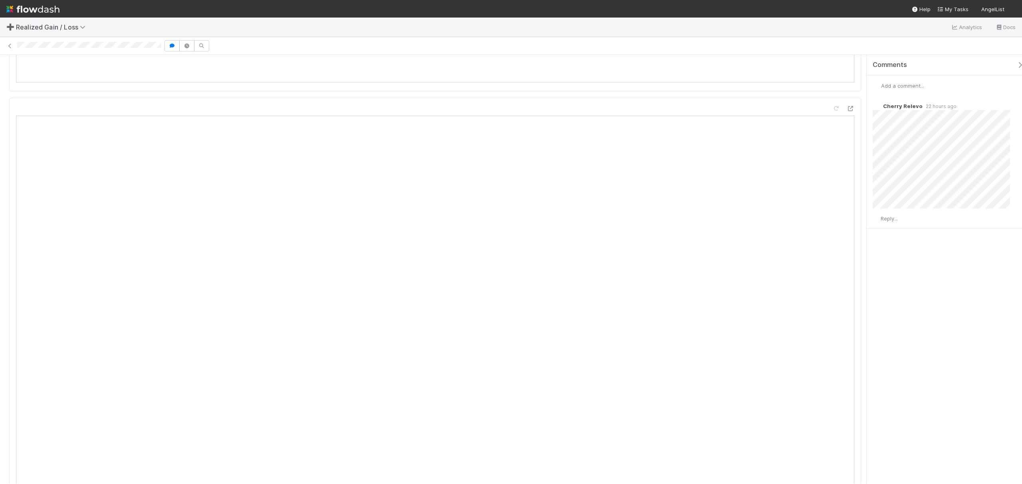
scroll to position [638, 0]
